Goal: Transaction & Acquisition: Subscribe to service/newsletter

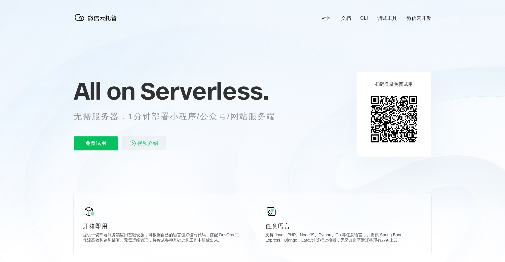
scroll to position [0, 1039]
click at [95, 143] on p "免费试用" at bounding box center [96, 143] width 44 height 14
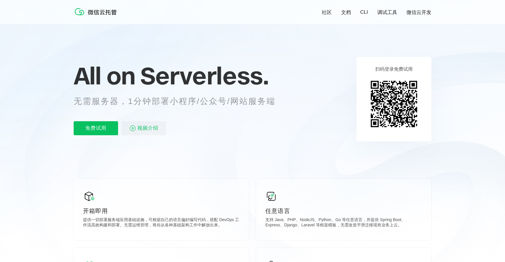
scroll to position [0, 1039]
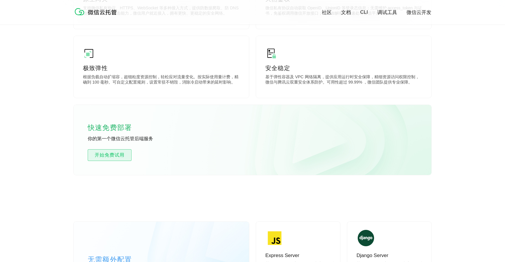
click at [116, 151] on link "开始免费试用" at bounding box center [110, 155] width 44 height 12
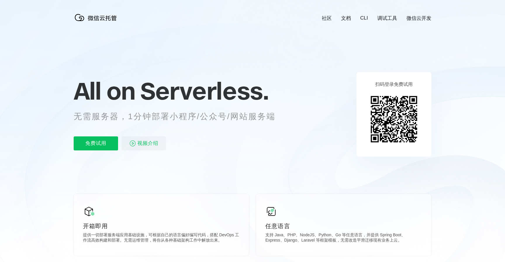
scroll to position [0, 1039]
